Goal: Task Accomplishment & Management: Complete application form

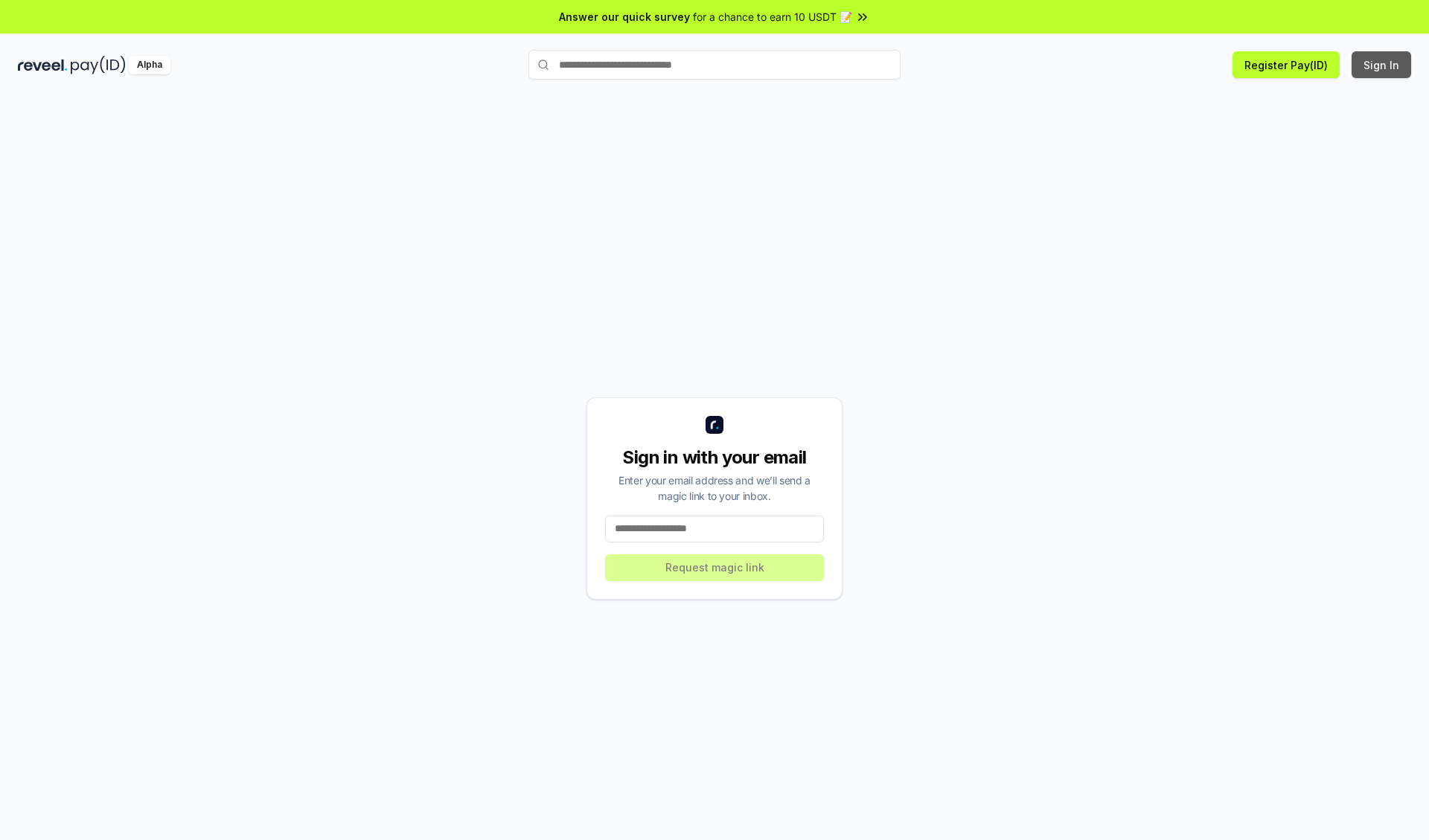
click at [1382, 65] on button "Sign In" at bounding box center [1381, 64] width 60 height 27
type input "**********"
click at [714, 567] on button "Request magic link" at bounding box center [714, 568] width 219 height 27
